Goal: Information Seeking & Learning: Learn about a topic

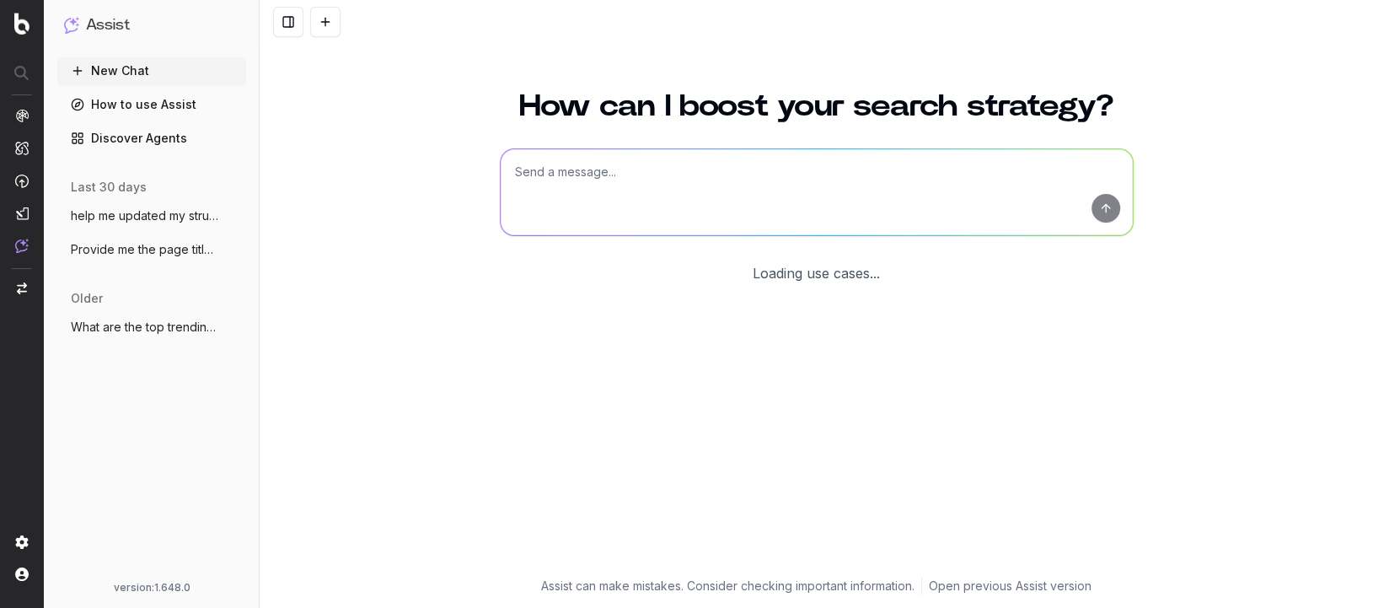
scroll to position [30, 0]
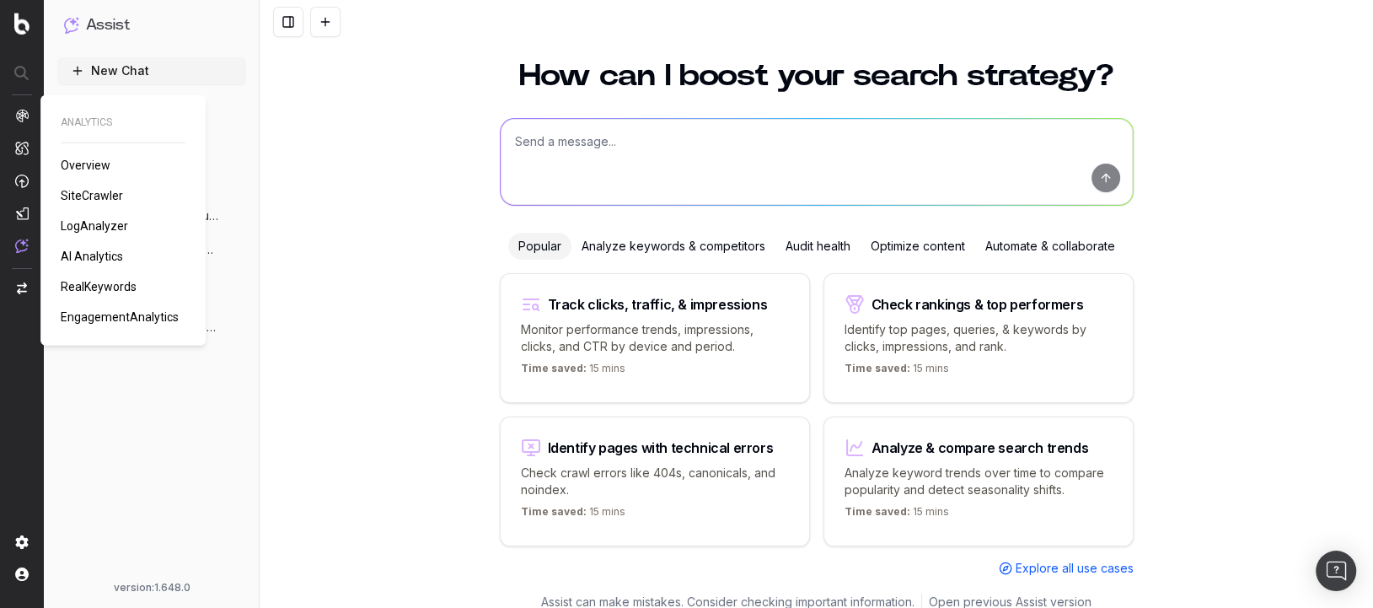
click at [104, 255] on span "AI Analytics" at bounding box center [92, 255] width 62 height 13
